Goal: Transaction & Acquisition: Purchase product/service

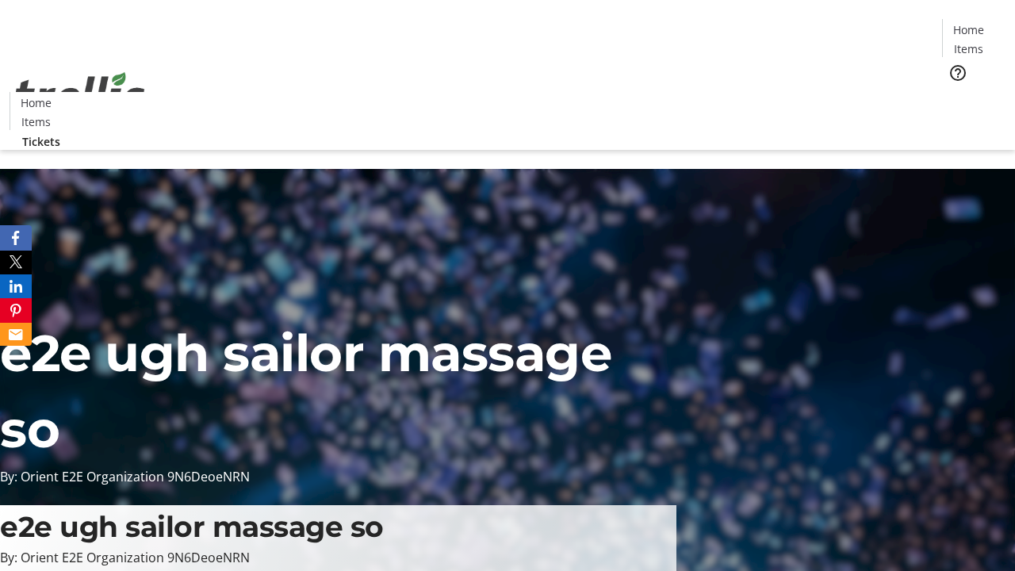
click at [955, 92] on span "Tickets" at bounding box center [974, 100] width 38 height 17
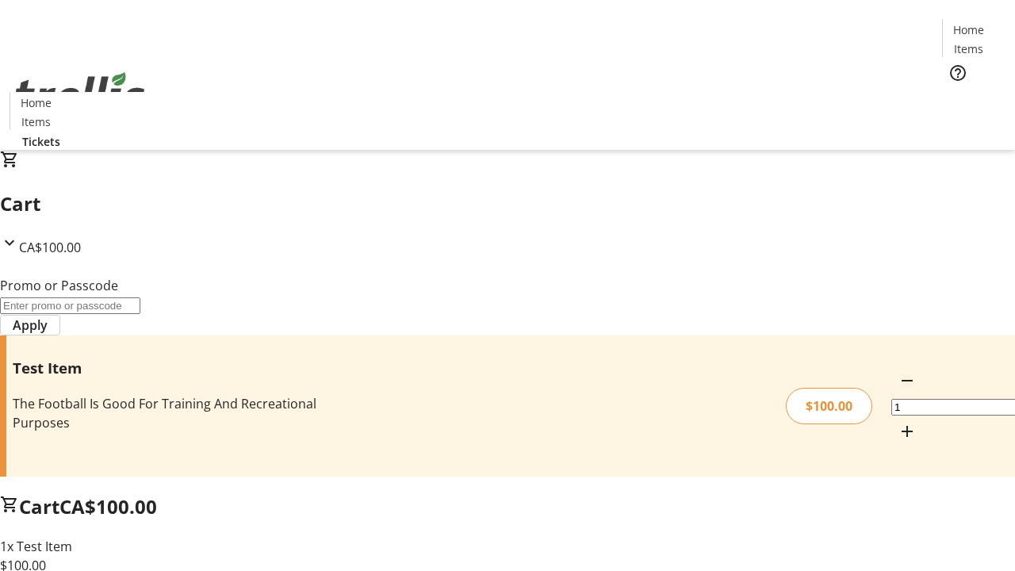
type input "FLAT"
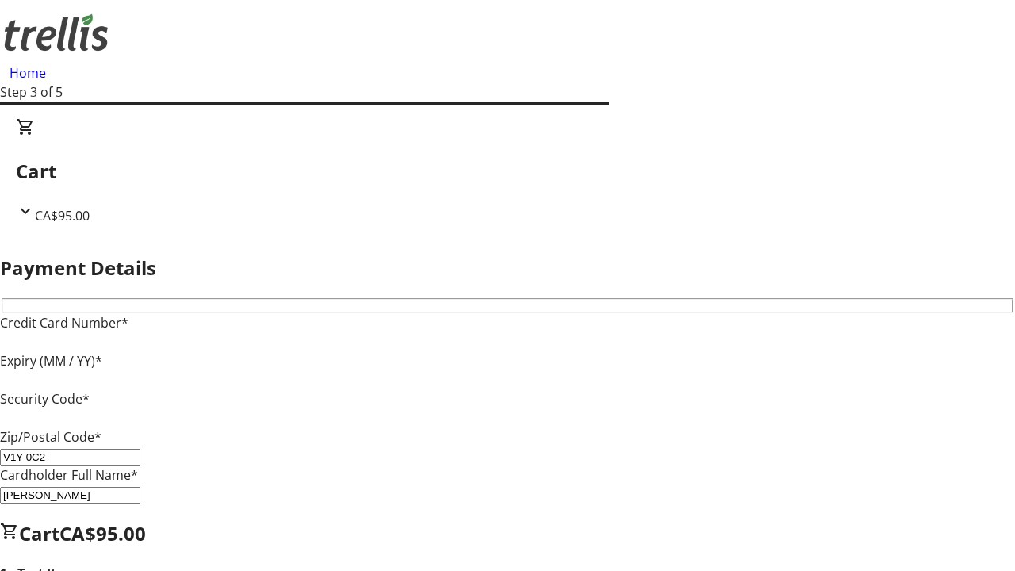
type input "V1Y 0C2"
